Goal: Information Seeking & Learning: Learn about a topic

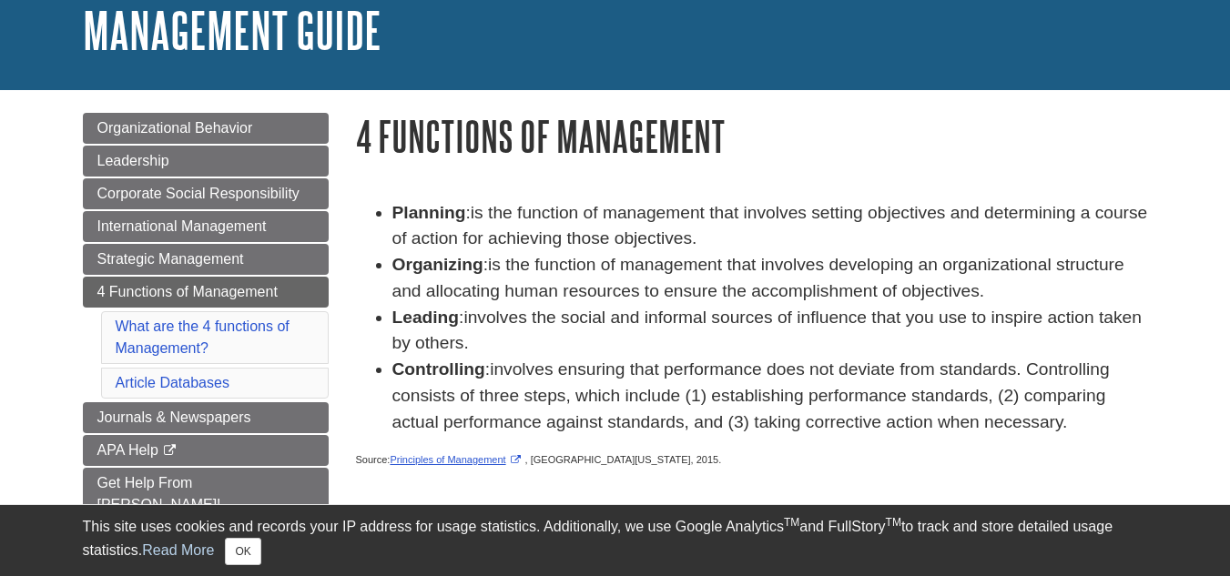
scroll to position [182, 0]
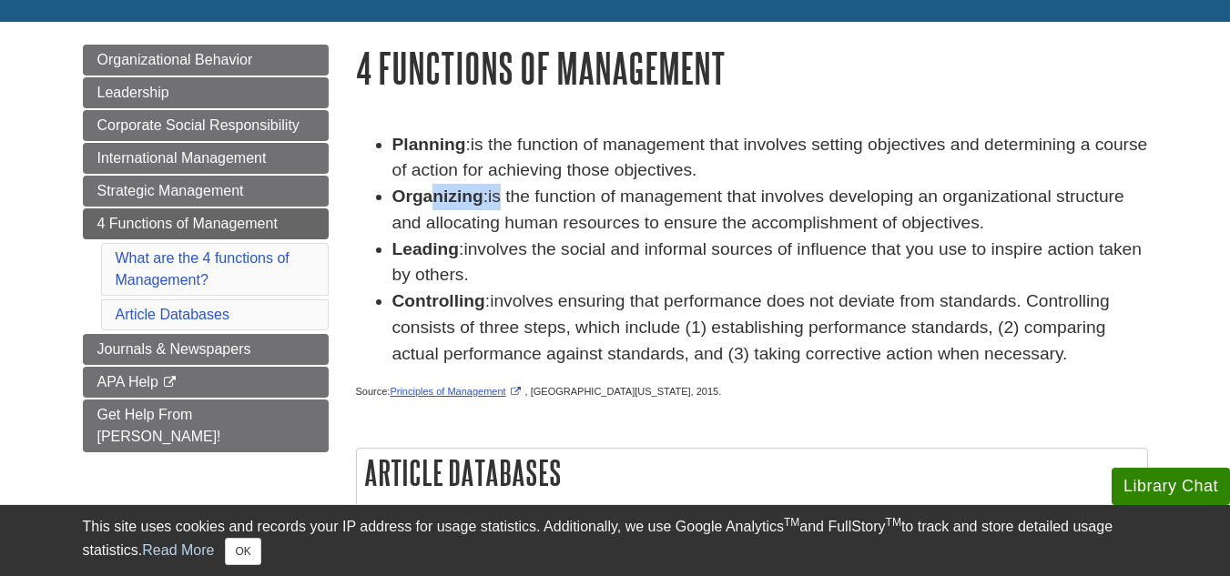
drag, startPoint x: 430, startPoint y: 199, endPoint x: 538, endPoint y: 197, distance: 107.4
click at [506, 195] on li "Organizing : is the function of management that involves developing an organiza…" at bounding box center [769, 210] width 755 height 53
click at [542, 198] on span "is the function of management that involves developing an organizational struct…" at bounding box center [758, 210] width 732 height 46
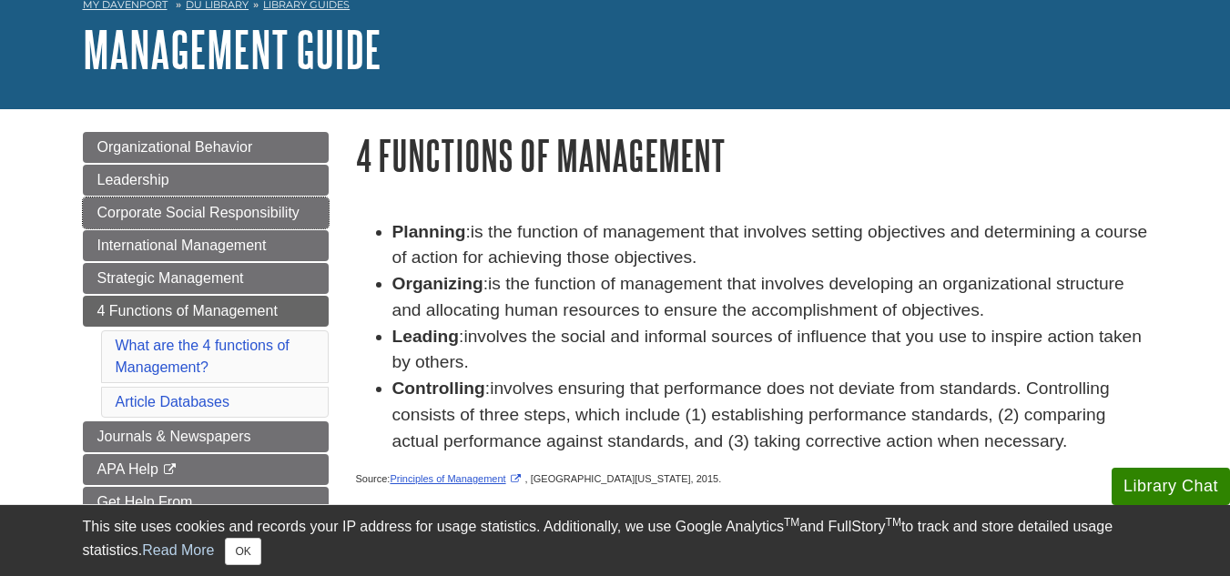
scroll to position [127, 0]
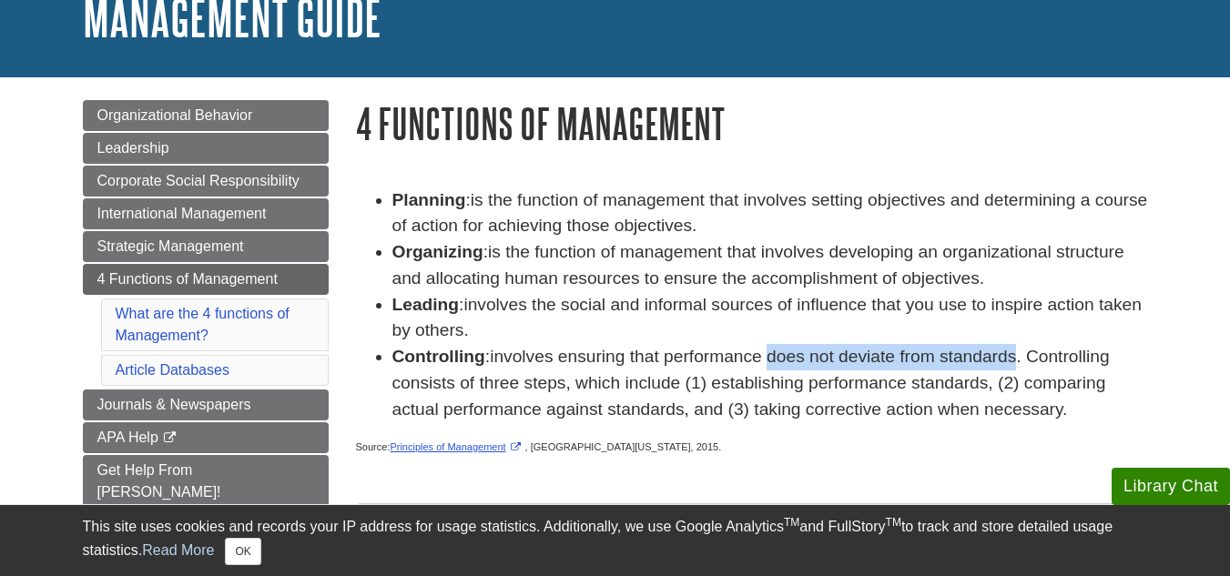
drag, startPoint x: 776, startPoint y: 355, endPoint x: 1020, endPoint y: 356, distance: 243.9
click at [1020, 356] on span "involves ensuring that performance does not deviate from standards. Controlling…" at bounding box center [750, 383] width 717 height 72
copy span "does not deviate from standards"
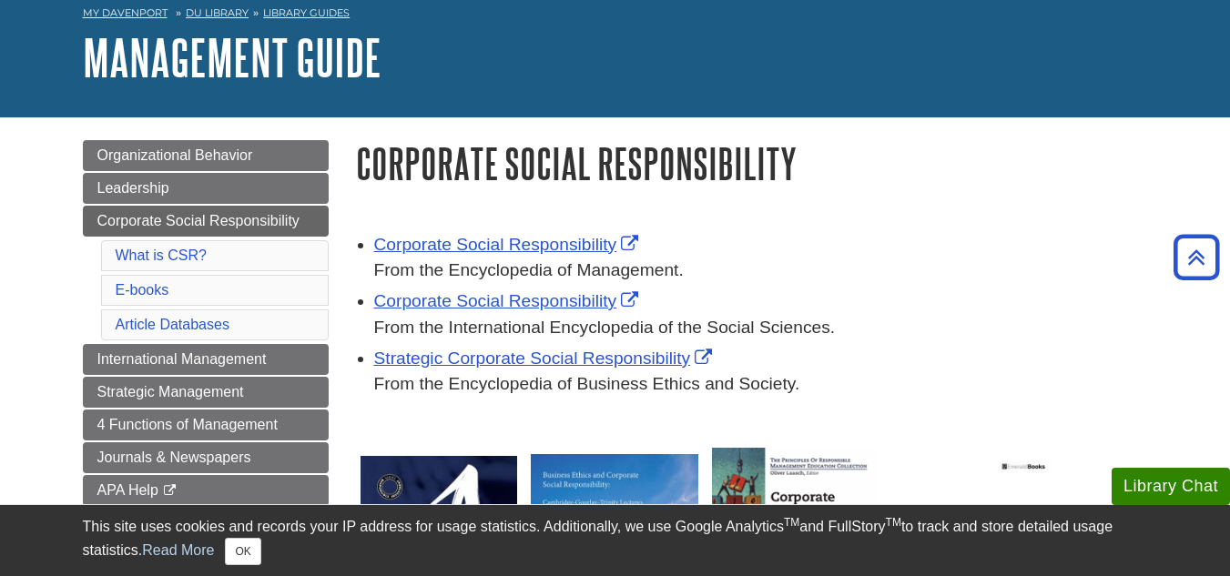
scroll to position [30, 0]
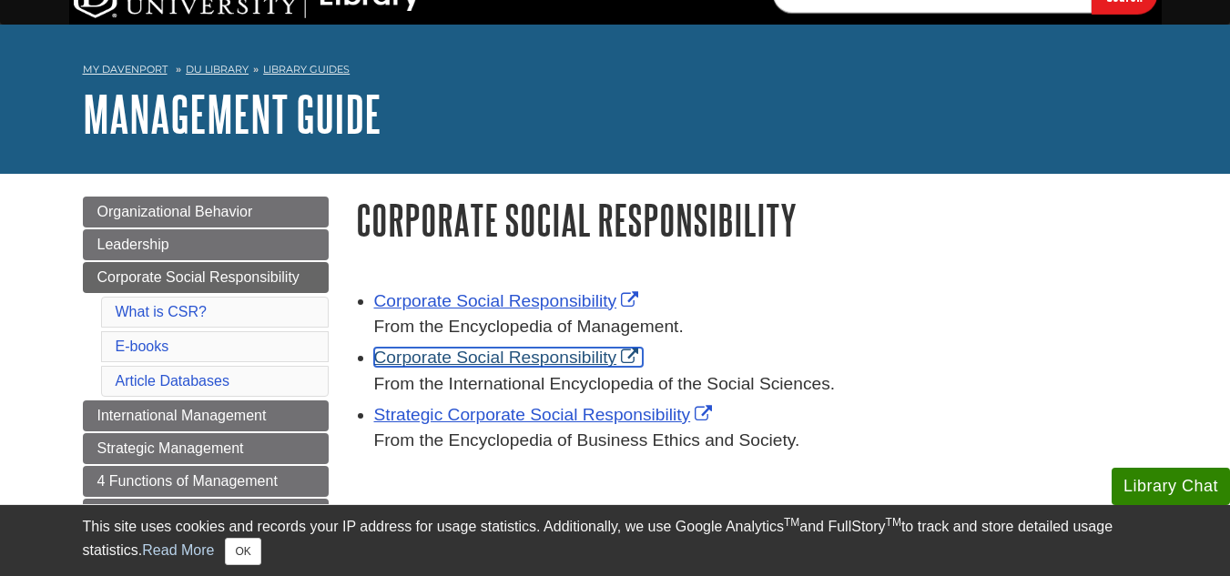
click at [471, 353] on link "Corporate Social Responsibility" at bounding box center [508, 357] width 269 height 19
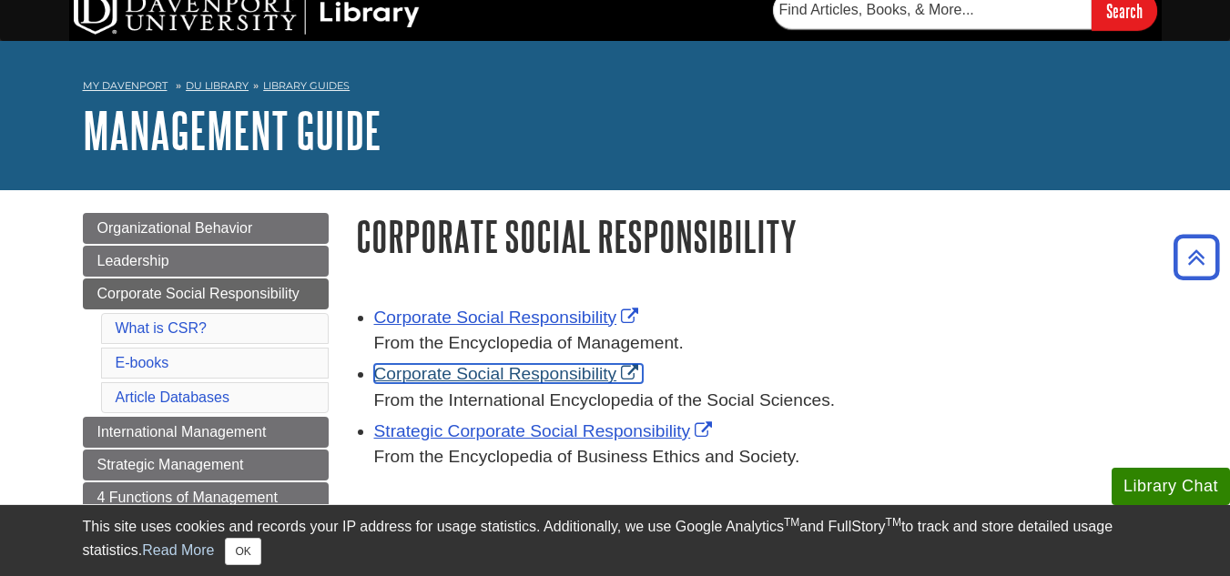
scroll to position [0, 0]
